Goal: Task Accomplishment & Management: Complete application form

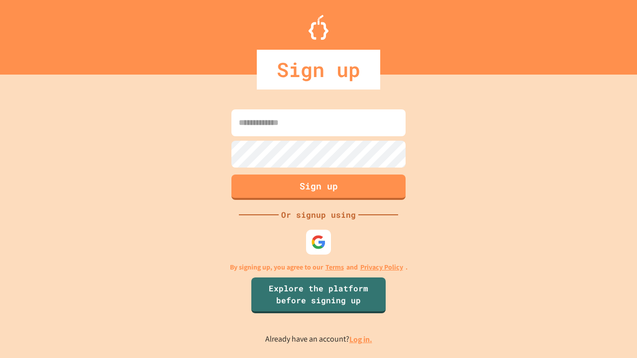
click at [361, 339] on link "Log in." at bounding box center [360, 339] width 23 height 10
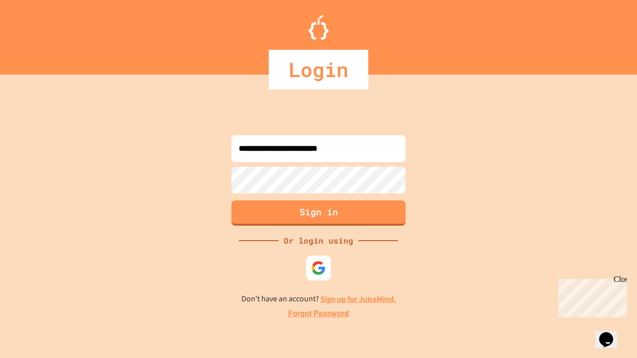
type input "**********"
